Goal: Task Accomplishment & Management: Use online tool/utility

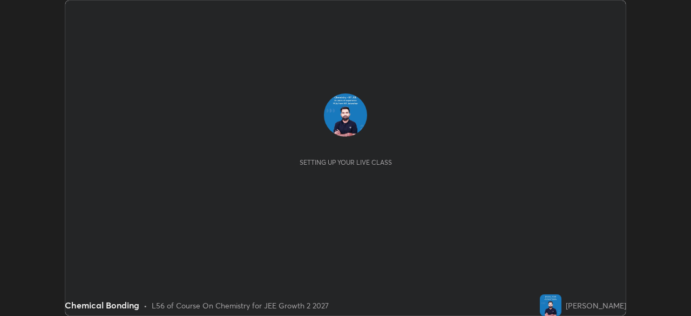
scroll to position [316, 691]
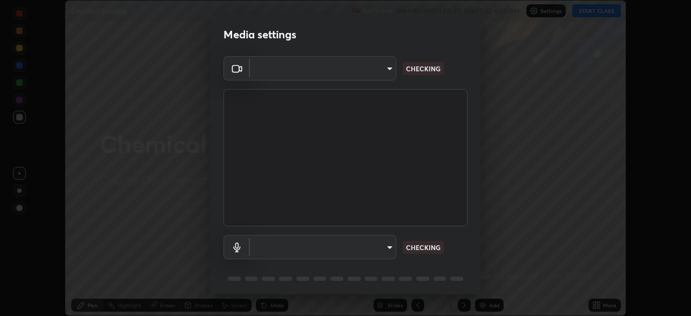
click at [386, 245] on body "Erase all Chemical Bonding Recording WAS SCHEDULED TO START AT 4:00 PM Settings…" at bounding box center [345, 158] width 691 height 316
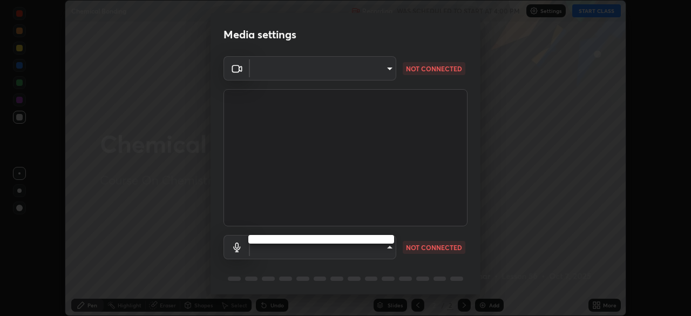
type input "d8992f85583b40a53285941c60badd2bb32bf670ecfb090268b2fea427d69f75"
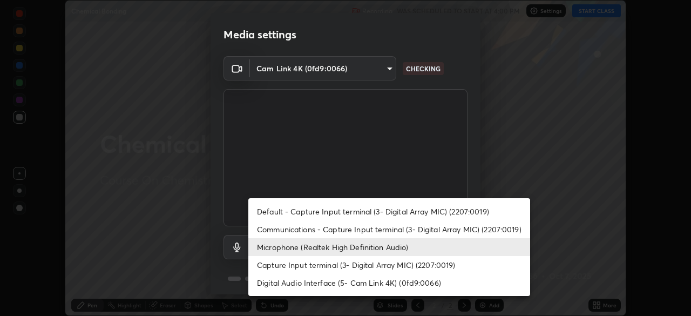
click at [382, 209] on li "Default - Capture Input terminal (3- Digital Array MIC) (2207:0019)" at bounding box center [389, 212] width 282 height 18
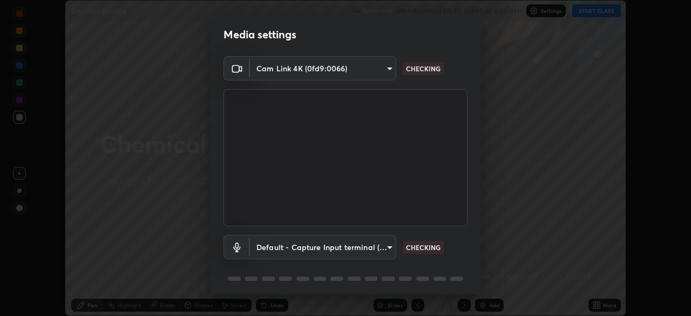
type input "default"
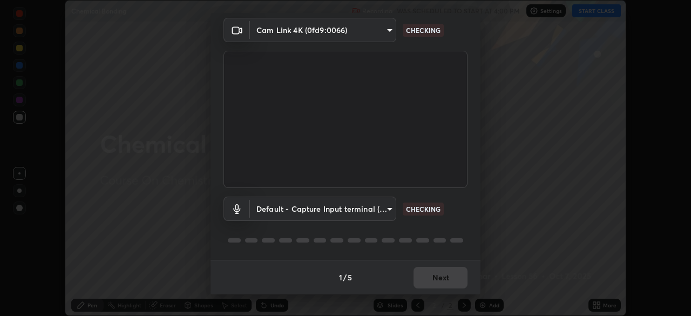
click at [443, 281] on div "1 / 5 Next" at bounding box center [346, 277] width 270 height 35
click at [447, 280] on div "1 / 5 Next" at bounding box center [346, 277] width 270 height 35
click at [448, 278] on div "1 / 5 Next" at bounding box center [346, 277] width 270 height 35
click at [449, 277] on div "1 / 5 Next" at bounding box center [346, 277] width 270 height 35
click at [446, 282] on div "1 / 5 Next" at bounding box center [346, 277] width 270 height 35
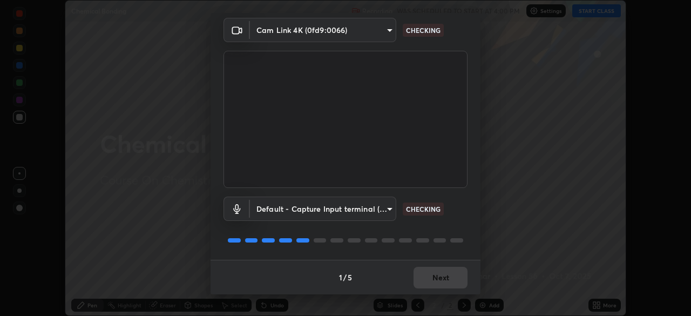
click at [444, 282] on div "1 / 5 Next" at bounding box center [346, 277] width 270 height 35
click at [446, 281] on div "1 / 5 Next" at bounding box center [346, 277] width 270 height 35
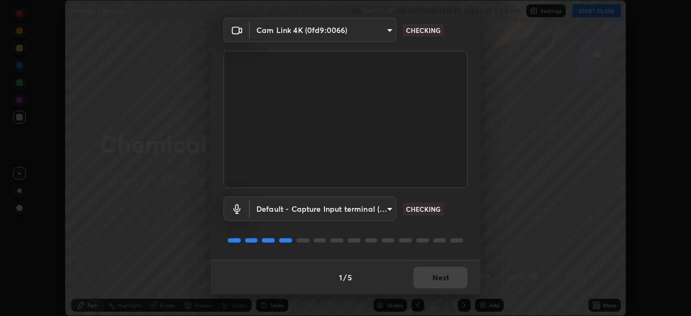
click at [446, 282] on div "1 / 5 Next" at bounding box center [346, 277] width 270 height 35
click at [448, 282] on div "1 / 5 Next" at bounding box center [346, 277] width 270 height 35
click at [449, 281] on div "1 / 5 Next" at bounding box center [346, 277] width 270 height 35
click at [451, 279] on div "1 / 5 Next" at bounding box center [346, 277] width 270 height 35
click at [450, 280] on div "1 / 5 Next" at bounding box center [346, 277] width 270 height 35
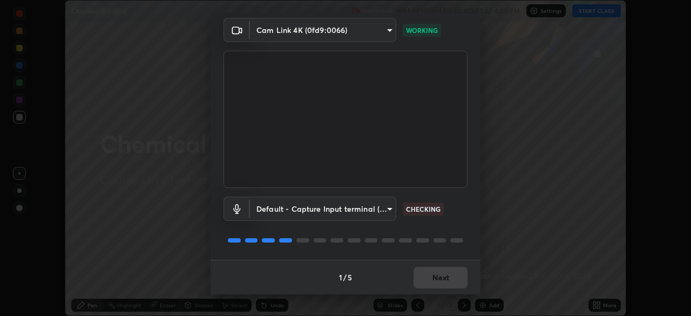
click at [449, 280] on div "1 / 5 Next" at bounding box center [346, 277] width 270 height 35
click at [452, 280] on button "Next" at bounding box center [441, 278] width 54 height 22
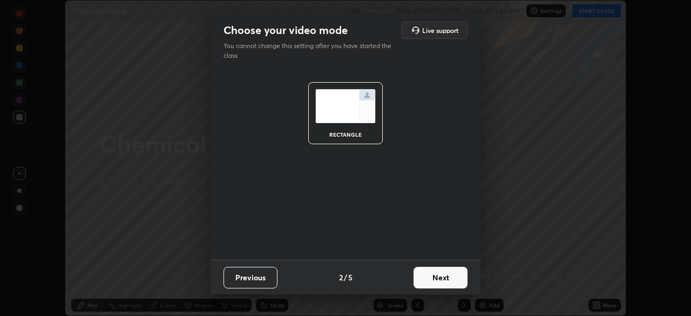
scroll to position [0, 0]
click at [450, 281] on button "Next" at bounding box center [441, 278] width 54 height 22
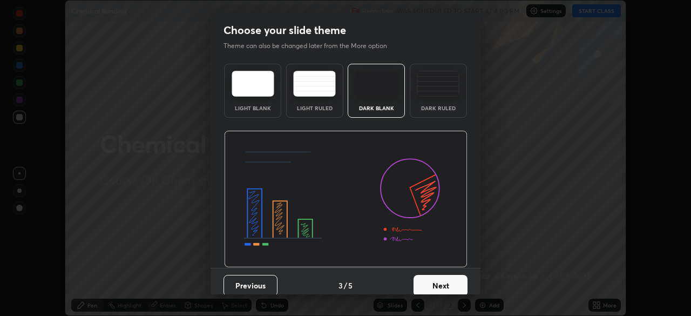
click at [454, 281] on button "Next" at bounding box center [441, 286] width 54 height 22
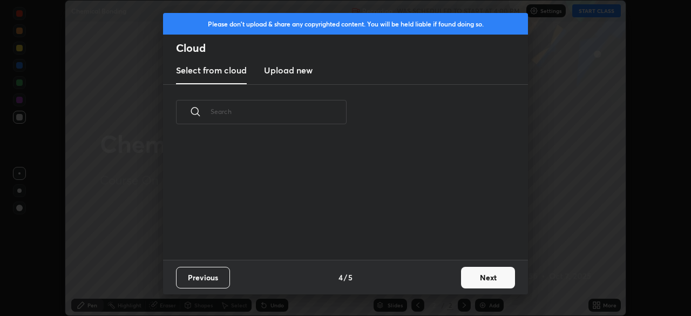
click at [471, 276] on button "Next" at bounding box center [488, 278] width 54 height 22
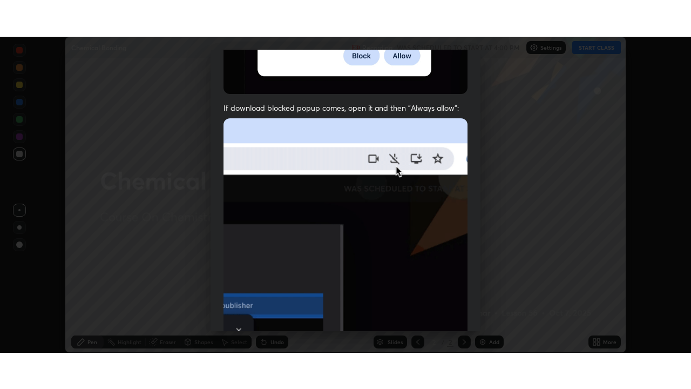
scroll to position [259, 0]
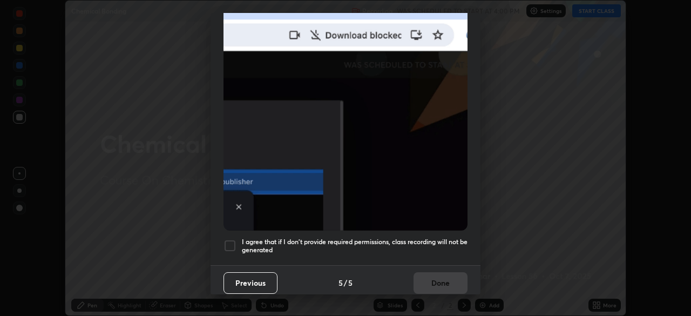
click at [227, 239] on div at bounding box center [230, 245] width 13 height 13
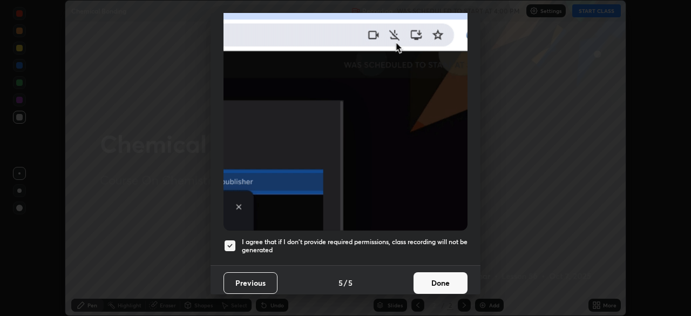
click at [441, 280] on button "Done" at bounding box center [441, 283] width 54 height 22
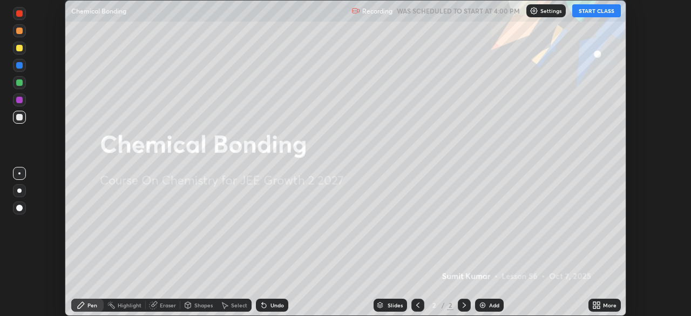
click at [481, 302] on img at bounding box center [483, 305] width 9 height 9
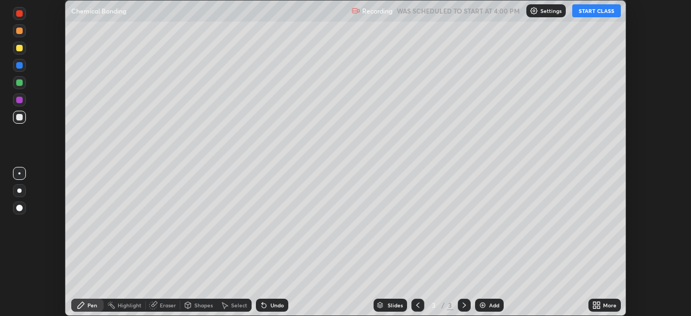
click at [587, 15] on button "START CLASS" at bounding box center [596, 10] width 49 height 13
click at [601, 305] on div "More" at bounding box center [605, 305] width 32 height 13
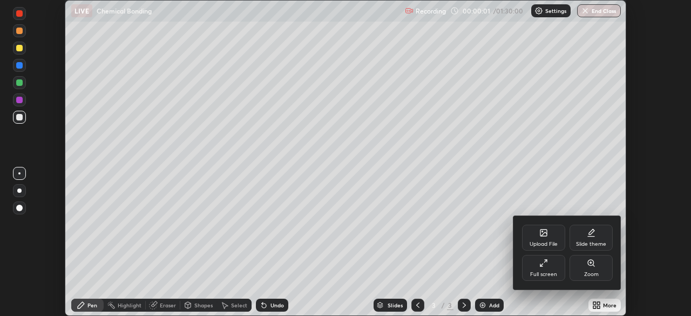
click at [534, 265] on div "Full screen" at bounding box center [543, 268] width 43 height 26
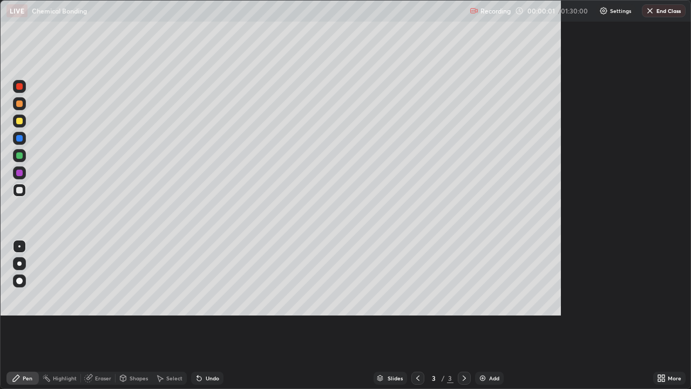
scroll to position [389, 691]
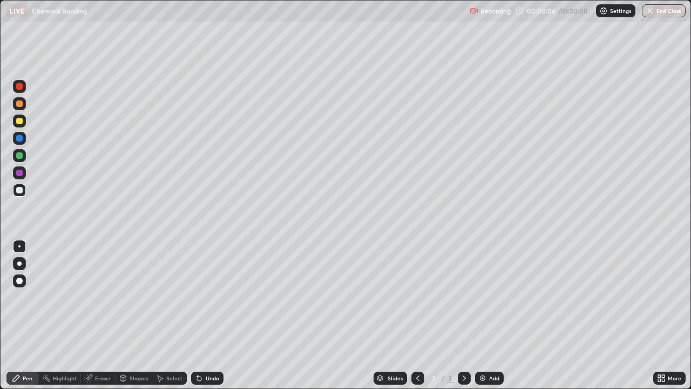
click at [21, 105] on div at bounding box center [19, 103] width 6 height 6
click at [22, 106] on div at bounding box center [19, 103] width 13 height 13
click at [15, 122] on div at bounding box center [19, 120] width 13 height 13
click at [197, 315] on icon at bounding box center [197, 375] width 1 height 1
click at [197, 315] on icon at bounding box center [199, 378] width 4 height 4
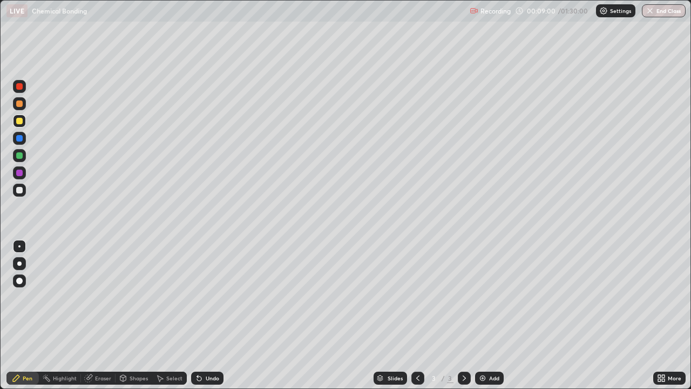
click at [20, 156] on div at bounding box center [19, 155] width 6 height 6
click at [483, 315] on img at bounding box center [483, 378] width 9 height 9
click at [15, 106] on div at bounding box center [19, 103] width 13 height 13
click at [15, 123] on div at bounding box center [19, 120] width 13 height 13
click at [17, 102] on div at bounding box center [19, 103] width 6 height 6
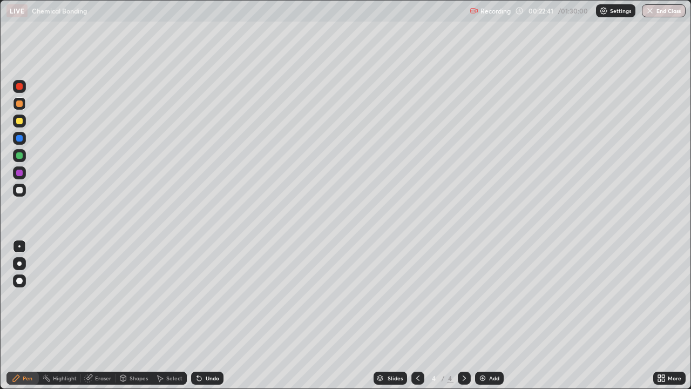
click at [15, 120] on div at bounding box center [19, 120] width 13 height 13
click at [487, 315] on div "Add" at bounding box center [489, 378] width 29 height 13
click at [17, 87] on div at bounding box center [19, 86] width 6 height 6
click at [17, 157] on div at bounding box center [19, 155] width 6 height 6
click at [19, 122] on div at bounding box center [19, 121] width 6 height 6
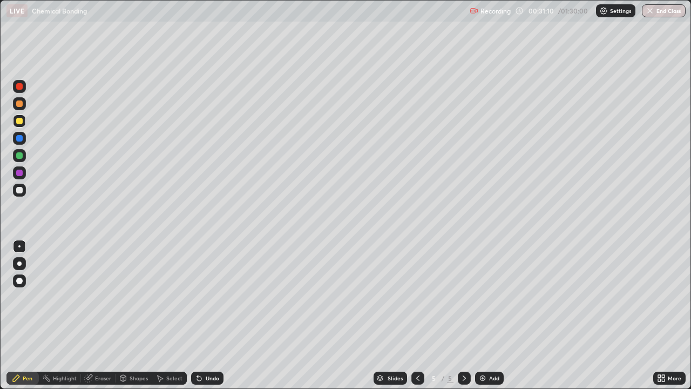
click at [211, 315] on div "Undo" at bounding box center [213, 377] width 14 height 5
click at [200, 315] on icon at bounding box center [199, 378] width 9 height 9
click at [201, 315] on icon at bounding box center [199, 378] width 9 height 9
click at [208, 315] on div "Undo" at bounding box center [213, 377] width 14 height 5
click at [210, 315] on div "Undo" at bounding box center [213, 377] width 14 height 5
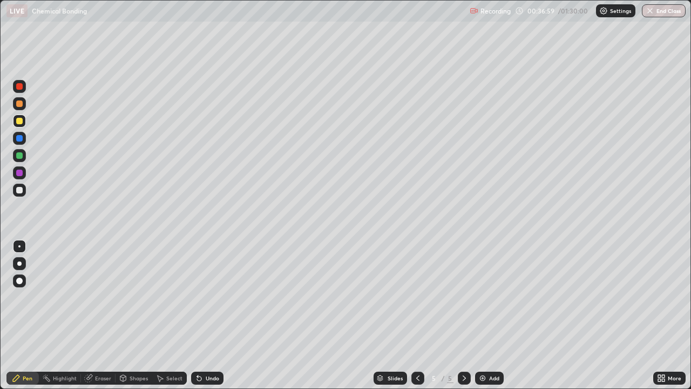
click at [481, 315] on img at bounding box center [483, 378] width 9 height 9
click at [19, 158] on div at bounding box center [19, 155] width 6 height 6
click at [20, 87] on div at bounding box center [19, 86] width 6 height 6
click at [417, 315] on icon at bounding box center [418, 378] width 9 height 9
click at [421, 315] on div at bounding box center [418, 378] width 13 height 13
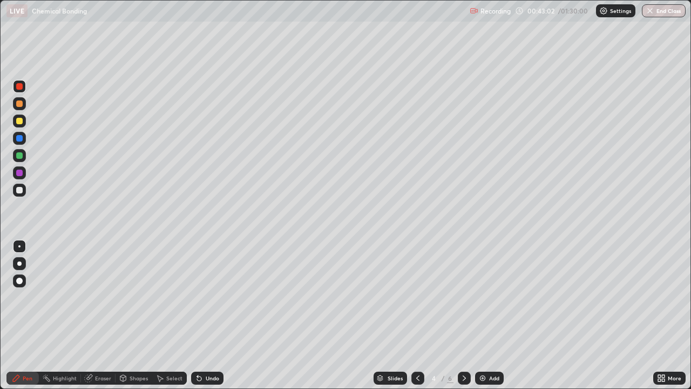
click at [462, 315] on icon at bounding box center [464, 378] width 9 height 9
click at [463, 315] on icon at bounding box center [464, 378] width 9 height 9
click at [21, 192] on div at bounding box center [19, 190] width 6 height 6
click at [95, 315] on div "Eraser" at bounding box center [103, 377] width 16 height 5
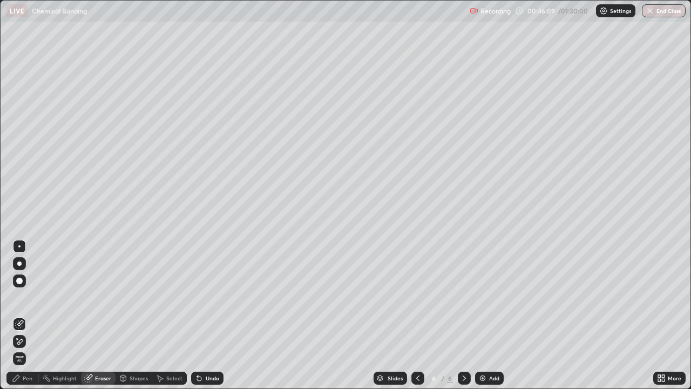
click at [19, 315] on icon at bounding box center [16, 378] width 9 height 9
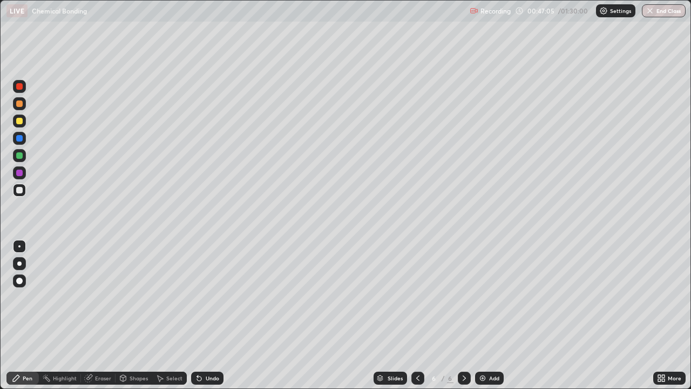
click at [99, 315] on div "Eraser" at bounding box center [103, 377] width 16 height 5
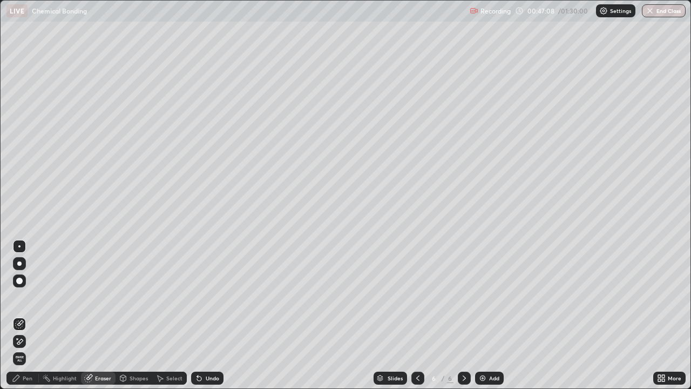
click at [22, 315] on div "Pen" at bounding box center [22, 378] width 32 height 13
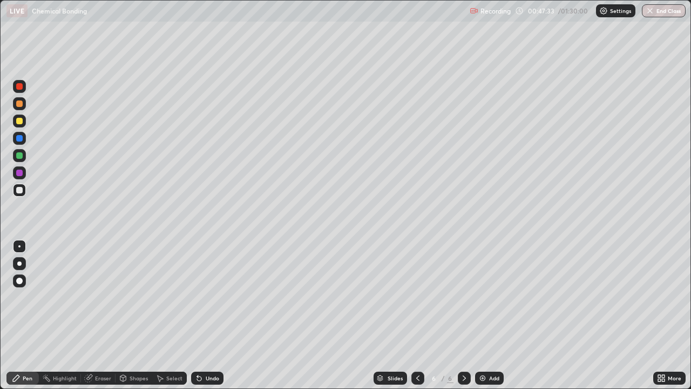
click at [101, 315] on div "Eraser" at bounding box center [103, 377] width 16 height 5
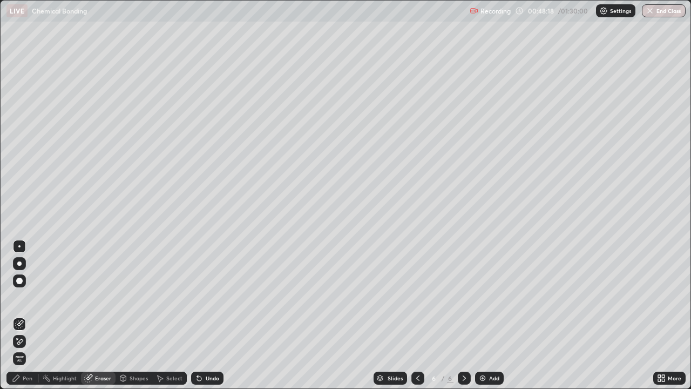
click at [203, 315] on div "Undo" at bounding box center [207, 378] width 32 height 13
click at [23, 315] on div "Pen" at bounding box center [28, 377] width 10 height 5
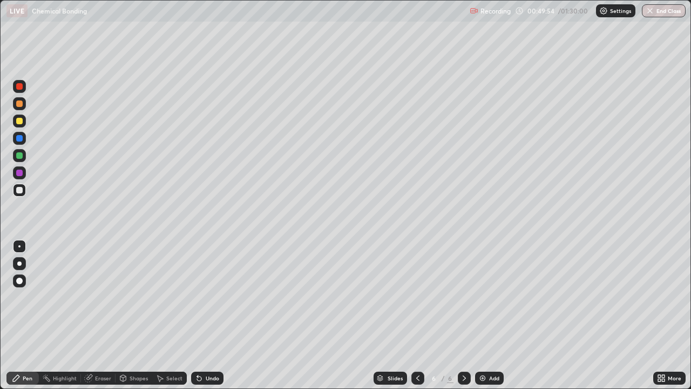
click at [486, 315] on img at bounding box center [483, 378] width 9 height 9
click at [17, 123] on div at bounding box center [19, 121] width 6 height 6
click at [15, 88] on div at bounding box center [19, 86] width 13 height 13
click at [482, 315] on img at bounding box center [483, 378] width 9 height 9
click at [191, 315] on div "Undo" at bounding box center [207, 378] width 32 height 13
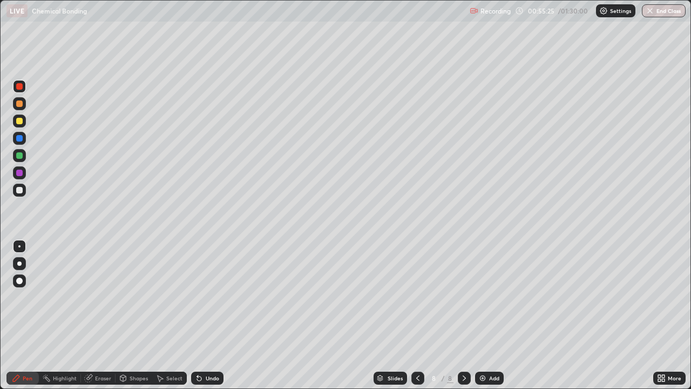
click at [197, 315] on icon at bounding box center [199, 378] width 4 height 4
click at [102, 315] on div "Eraser" at bounding box center [103, 377] width 16 height 5
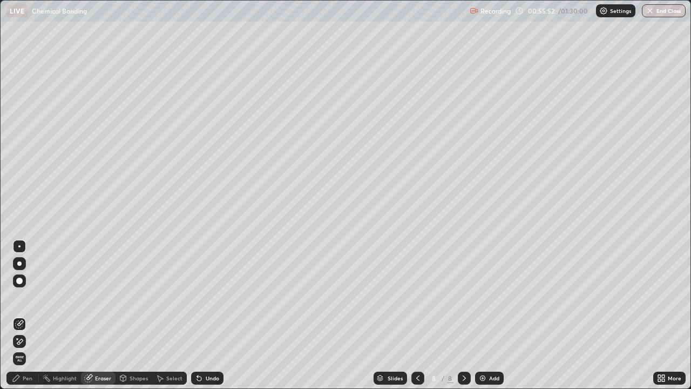
click at [21, 315] on icon at bounding box center [16, 378] width 9 height 9
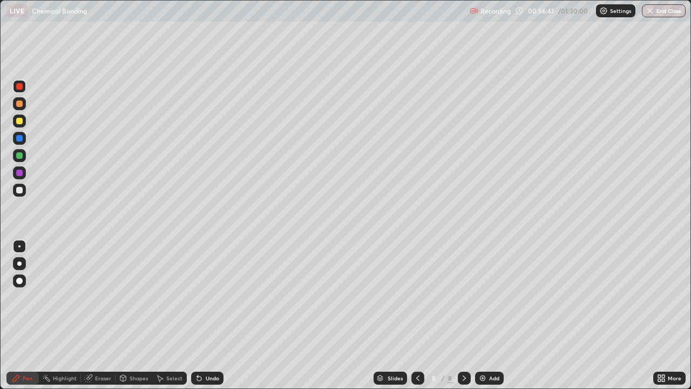
click at [22, 191] on div at bounding box center [19, 190] width 6 height 6
click at [18, 172] on div at bounding box center [19, 173] width 6 height 6
click at [17, 174] on div at bounding box center [19, 173] width 6 height 6
click at [20, 158] on div at bounding box center [19, 155] width 6 height 6
click at [481, 315] on img at bounding box center [483, 378] width 9 height 9
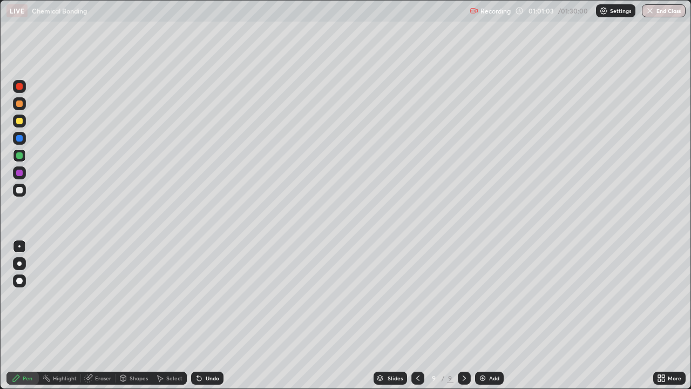
click at [19, 192] on div at bounding box center [19, 190] width 6 height 6
click at [18, 121] on div at bounding box center [19, 121] width 6 height 6
click at [416, 315] on icon at bounding box center [418, 378] width 9 height 9
click at [463, 315] on icon at bounding box center [464, 378] width 9 height 9
click at [461, 315] on div at bounding box center [464, 378] width 13 height 22
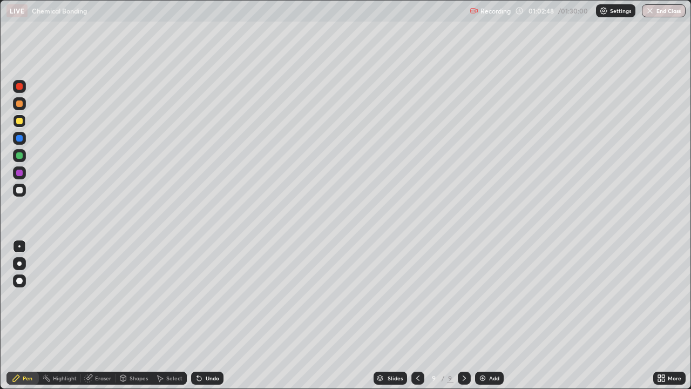
click at [487, 315] on div "Add" at bounding box center [489, 378] width 29 height 13
click at [16, 156] on div at bounding box center [19, 155] width 13 height 13
click at [18, 191] on div at bounding box center [19, 190] width 6 height 6
click at [198, 315] on icon at bounding box center [199, 378] width 4 height 4
click at [197, 315] on icon at bounding box center [199, 378] width 4 height 4
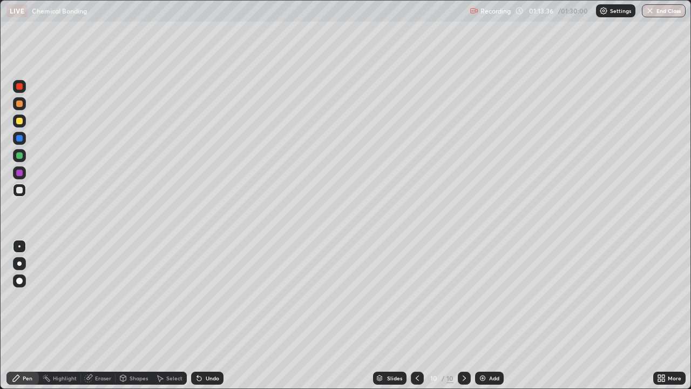
click at [16, 116] on div at bounding box center [19, 120] width 13 height 13
click at [482, 315] on div "Add" at bounding box center [489, 378] width 29 height 13
click at [15, 110] on div at bounding box center [19, 103] width 13 height 13
click at [416, 315] on icon at bounding box center [418, 378] width 9 height 9
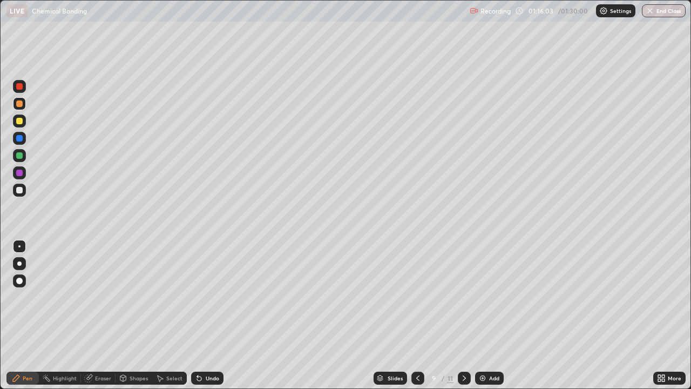
click at [415, 315] on div at bounding box center [418, 378] width 13 height 13
click at [414, 315] on icon at bounding box center [418, 378] width 9 height 9
click at [417, 315] on icon at bounding box center [418, 378] width 9 height 9
click at [459, 315] on div at bounding box center [464, 378] width 13 height 13
click at [463, 315] on icon at bounding box center [464, 378] width 9 height 9
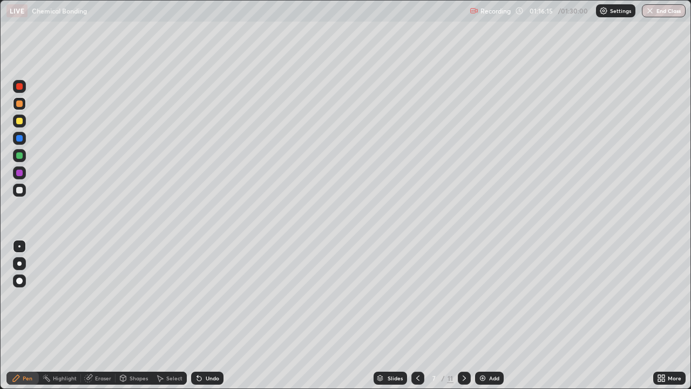
click at [462, 315] on icon at bounding box center [464, 378] width 9 height 9
click at [463, 315] on icon at bounding box center [464, 377] width 3 height 5
click at [463, 315] on icon at bounding box center [464, 378] width 9 height 9
click at [18, 121] on div at bounding box center [19, 121] width 6 height 6
click at [100, 315] on div "Eraser" at bounding box center [103, 377] width 16 height 5
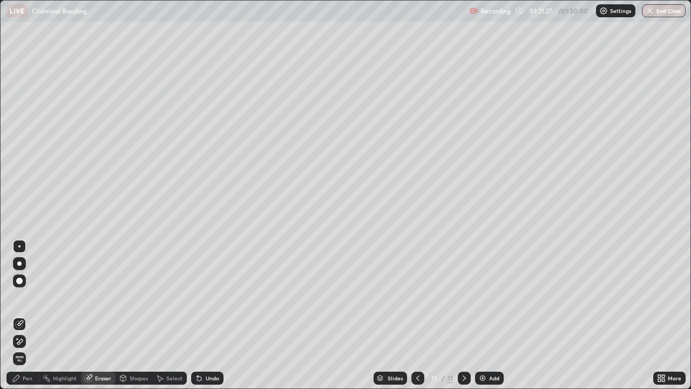
click at [36, 315] on div "Pen" at bounding box center [22, 378] width 32 height 13
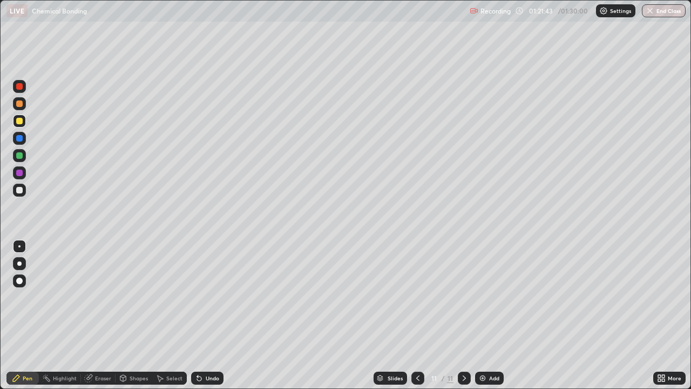
click at [20, 156] on div at bounding box center [19, 155] width 6 height 6
click at [18, 120] on div at bounding box center [19, 121] width 6 height 6
click at [480, 315] on img at bounding box center [483, 378] width 9 height 9
click at [15, 103] on div at bounding box center [19, 103] width 13 height 13
click at [203, 315] on div "Undo" at bounding box center [207, 378] width 32 height 13
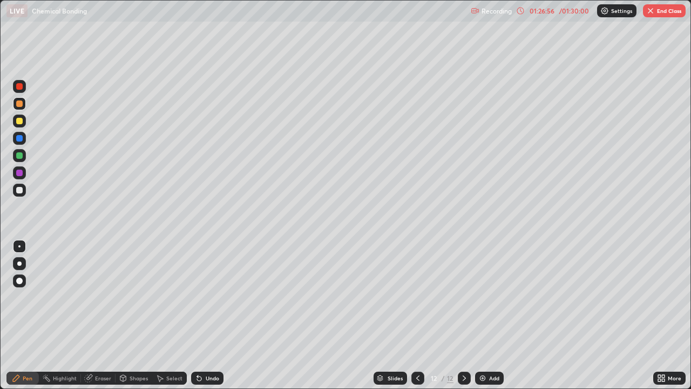
click at [198, 315] on icon at bounding box center [199, 378] width 4 height 4
click at [202, 315] on div "Undo" at bounding box center [207, 378] width 32 height 13
click at [198, 315] on icon at bounding box center [199, 378] width 4 height 4
click at [651, 13] on img "button" at bounding box center [650, 10] width 9 height 9
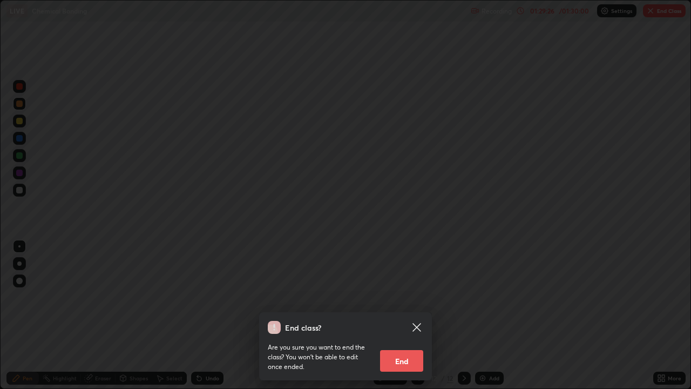
click at [401, 315] on button "End" at bounding box center [401, 361] width 43 height 22
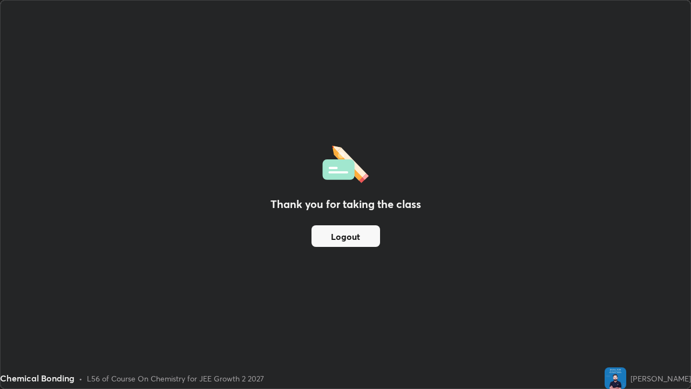
click at [347, 237] on button "Logout" at bounding box center [346, 236] width 69 height 22
